Goal: Check status: Check status

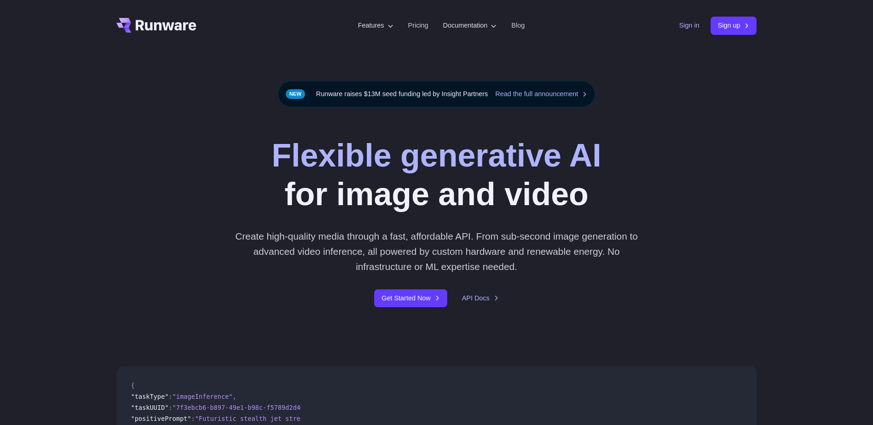
click at [679, 30] on link "Sign in" at bounding box center [689, 25] width 20 height 11
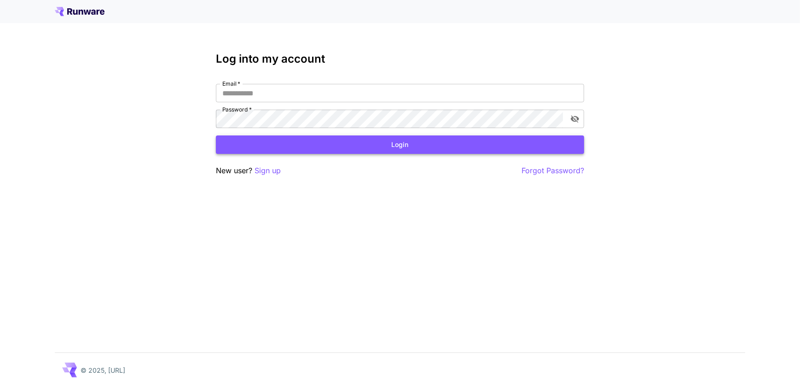
type input "**********"
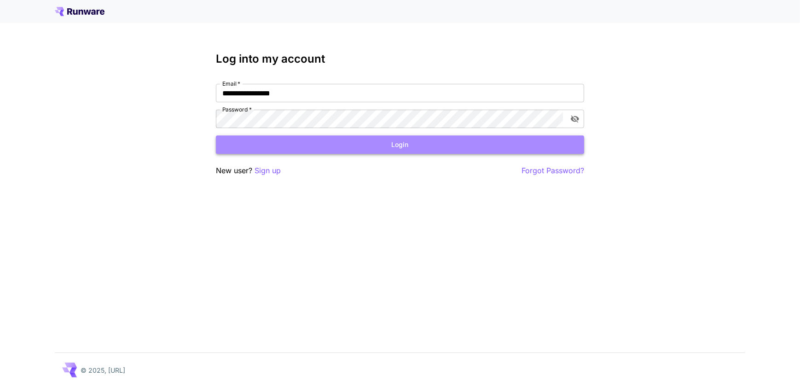
click at [415, 149] on button "Login" at bounding box center [400, 144] width 368 height 19
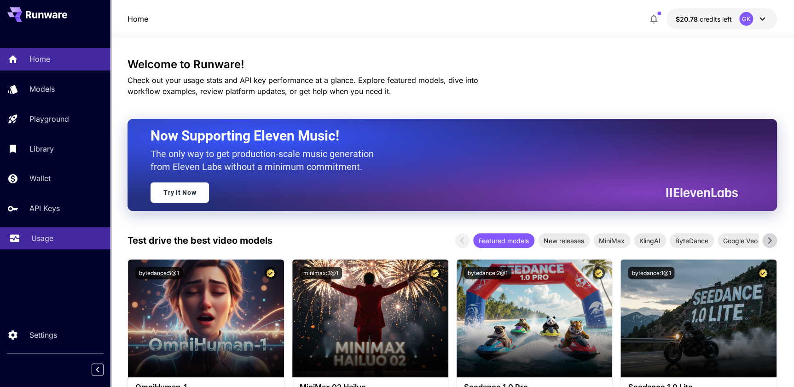
click at [57, 243] on div "Usage" at bounding box center [67, 237] width 72 height 11
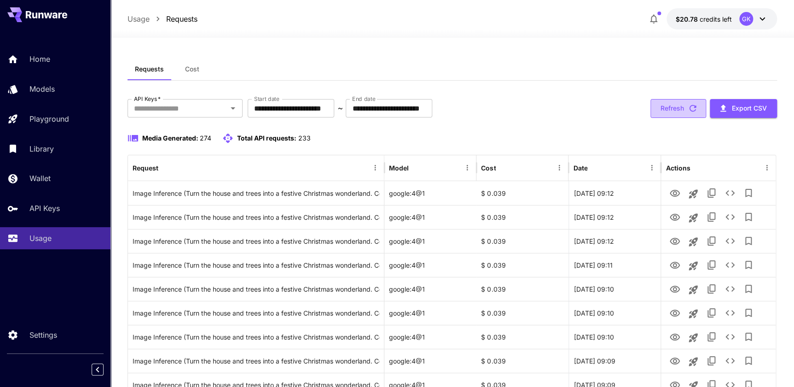
click at [680, 110] on button "Refresh" at bounding box center [678, 108] width 56 height 19
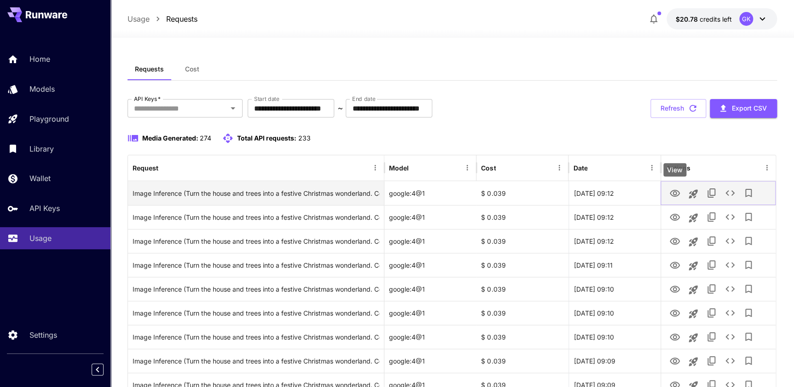
click at [675, 194] on icon "View" at bounding box center [675, 193] width 10 height 7
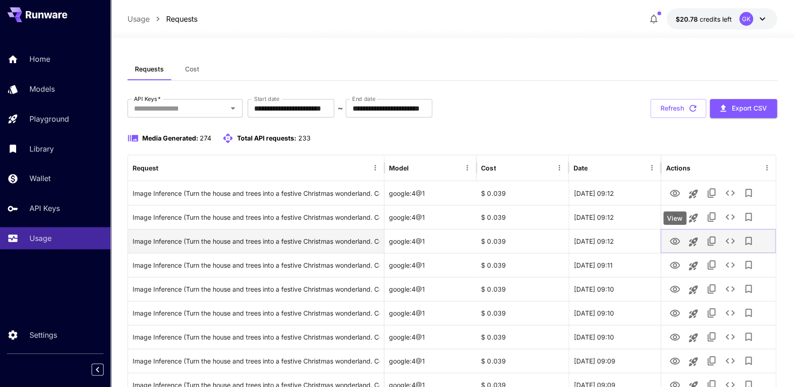
click at [679, 237] on icon "View" at bounding box center [674, 241] width 11 height 11
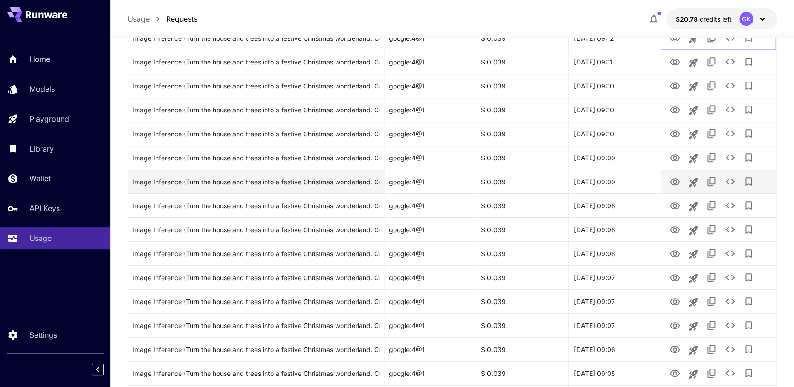
scroll to position [209, 0]
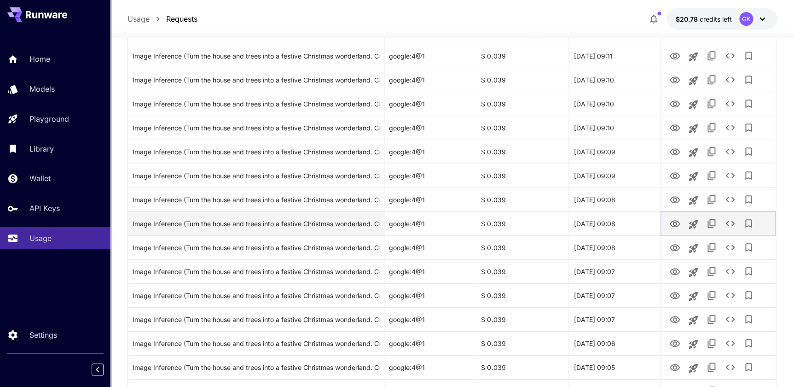
click at [671, 223] on icon "View" at bounding box center [674, 223] width 11 height 11
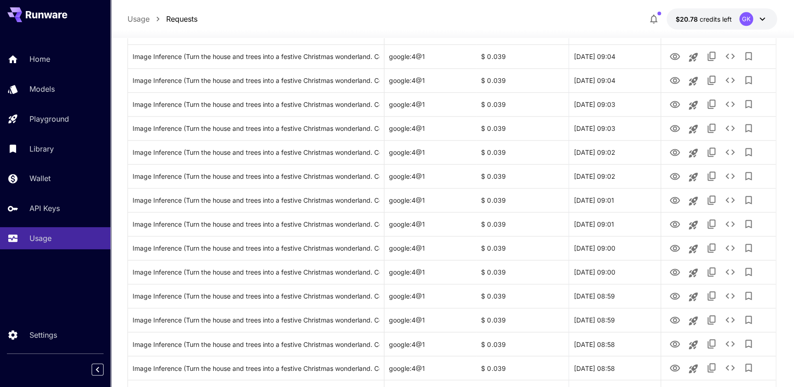
scroll to position [585, 0]
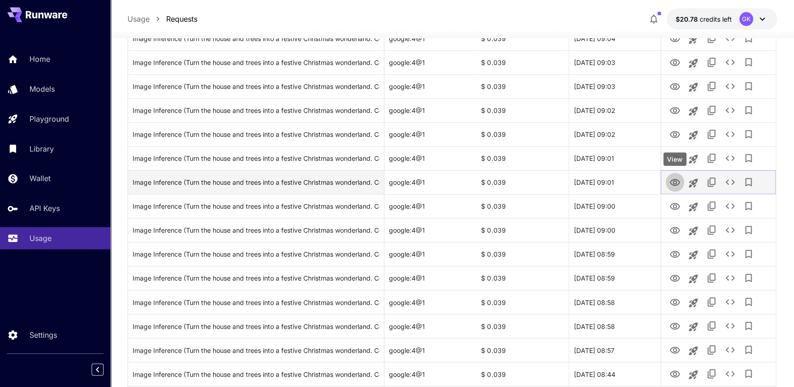
click at [673, 179] on icon "View" at bounding box center [674, 182] width 11 height 11
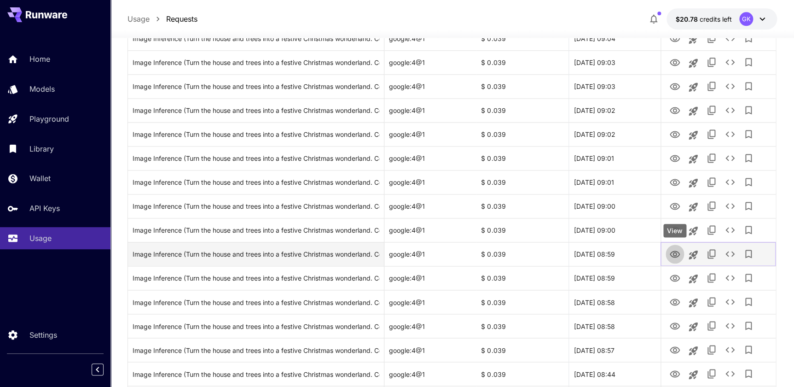
click at [676, 260] on button "View" at bounding box center [674, 253] width 18 height 19
click at [678, 255] on icon "View" at bounding box center [674, 254] width 11 height 11
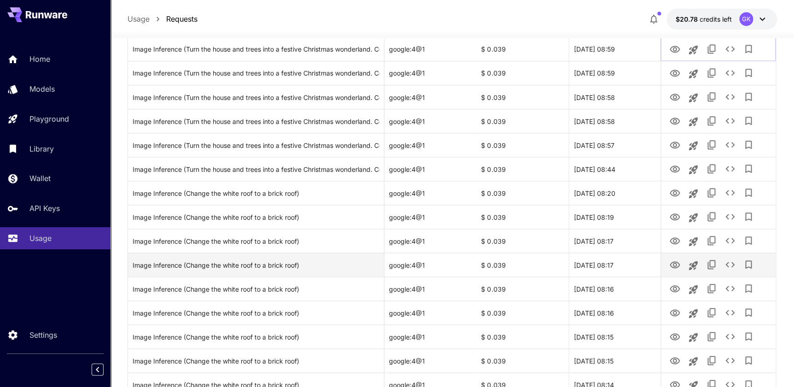
scroll to position [920, 0]
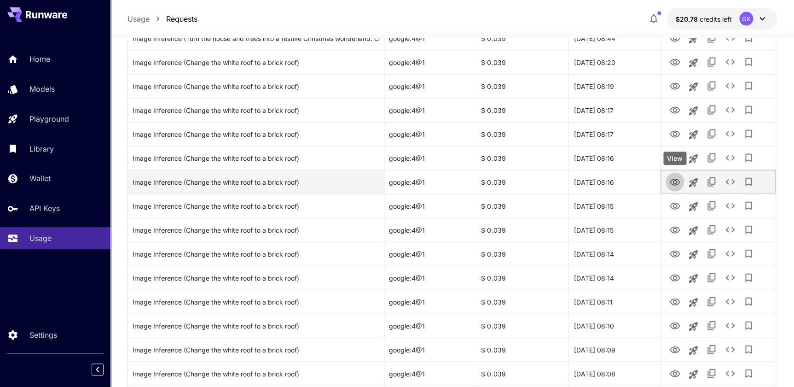
click at [674, 183] on icon "View" at bounding box center [675, 182] width 10 height 7
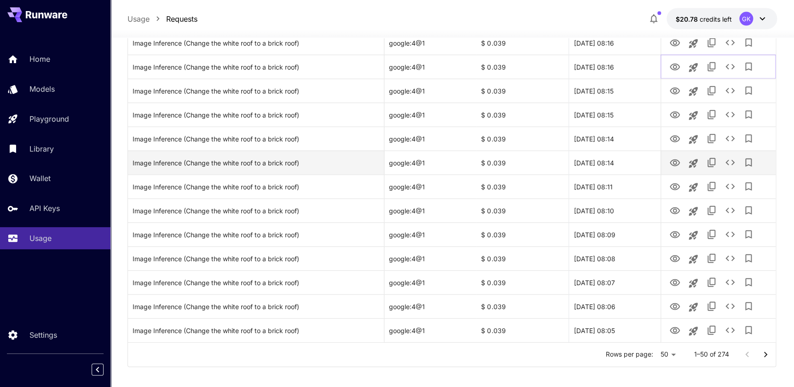
scroll to position [1043, 0]
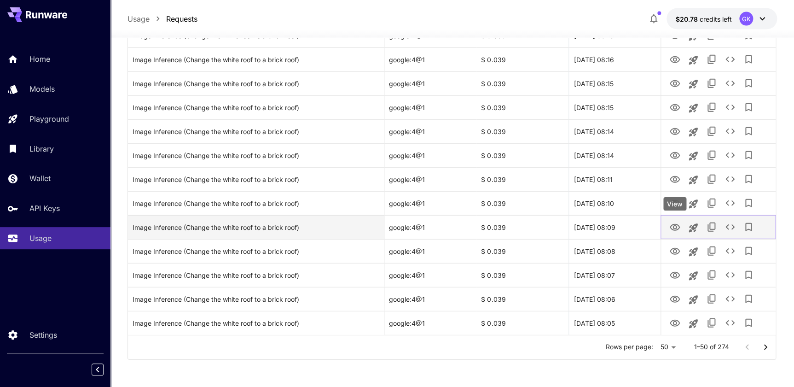
click at [675, 220] on button "View" at bounding box center [674, 226] width 18 height 19
click at [675, 228] on icon "View" at bounding box center [675, 227] width 10 height 7
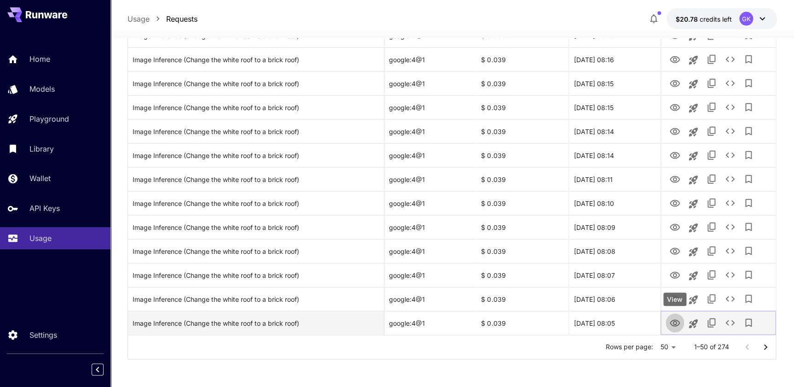
click at [678, 322] on icon "View" at bounding box center [674, 323] width 11 height 11
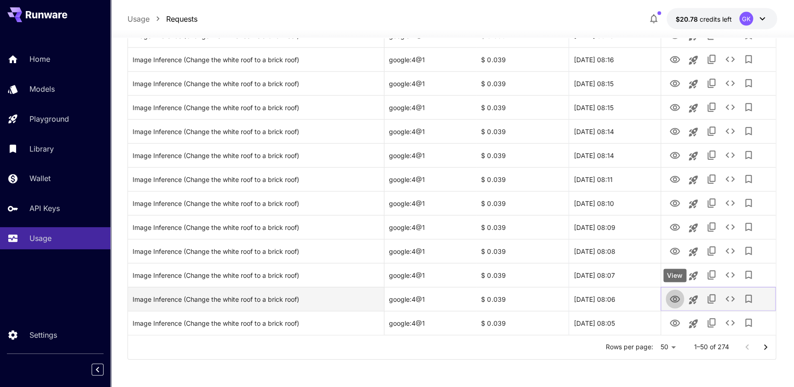
click at [667, 301] on button "View" at bounding box center [674, 298] width 18 height 19
click at [665, 296] on div at bounding box center [717, 299] width 115 height 24
click at [670, 299] on icon "View" at bounding box center [675, 298] width 10 height 7
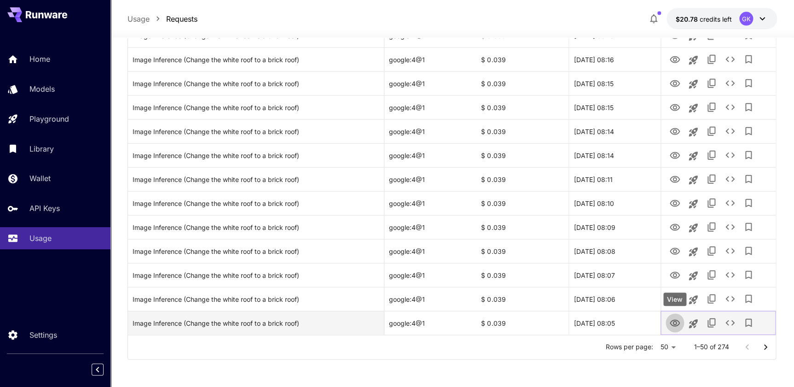
click at [673, 324] on icon "View" at bounding box center [674, 323] width 11 height 11
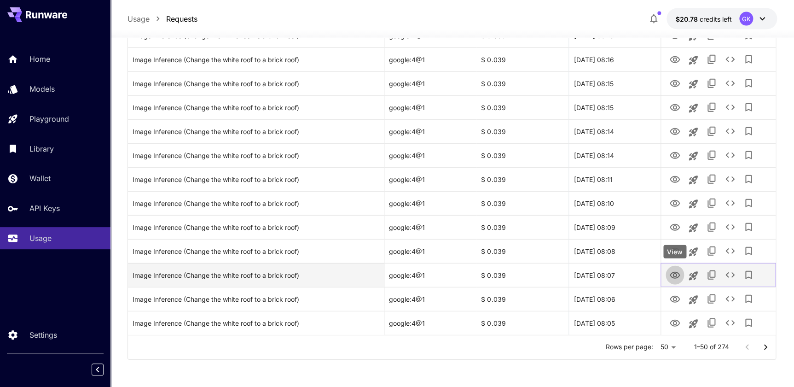
click at [671, 272] on icon "View" at bounding box center [674, 275] width 11 height 11
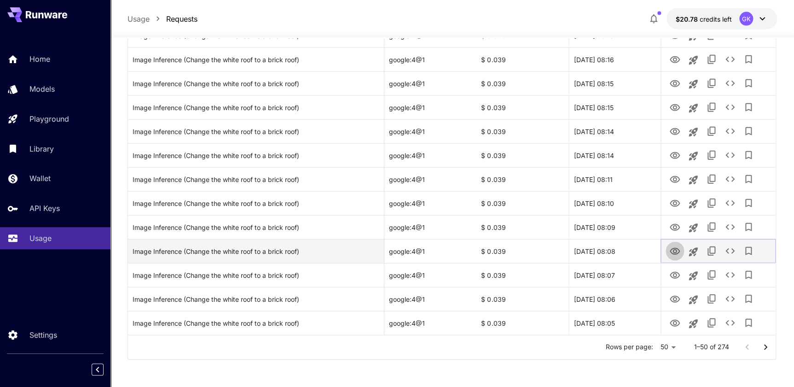
click at [673, 250] on icon "View" at bounding box center [675, 251] width 10 height 7
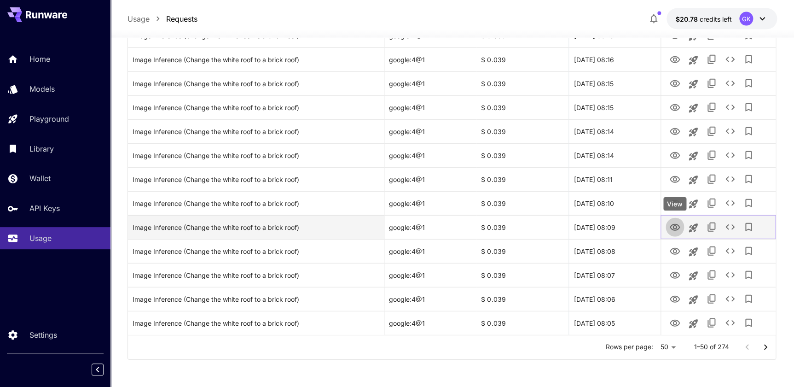
click at [677, 230] on icon "View" at bounding box center [674, 227] width 11 height 11
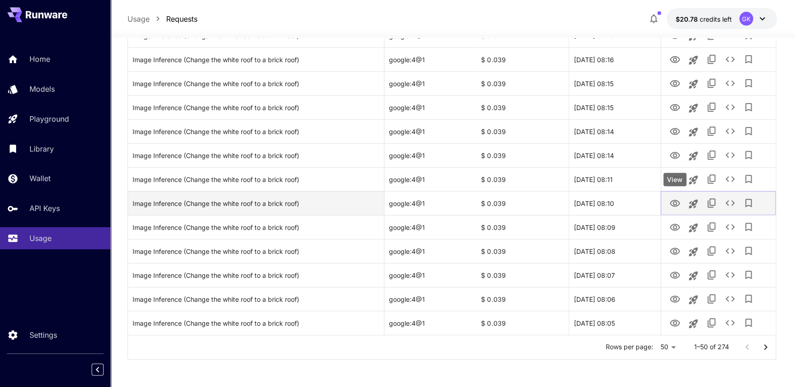
click at [676, 202] on icon "View" at bounding box center [675, 203] width 10 height 7
